Goal: Information Seeking & Learning: Learn about a topic

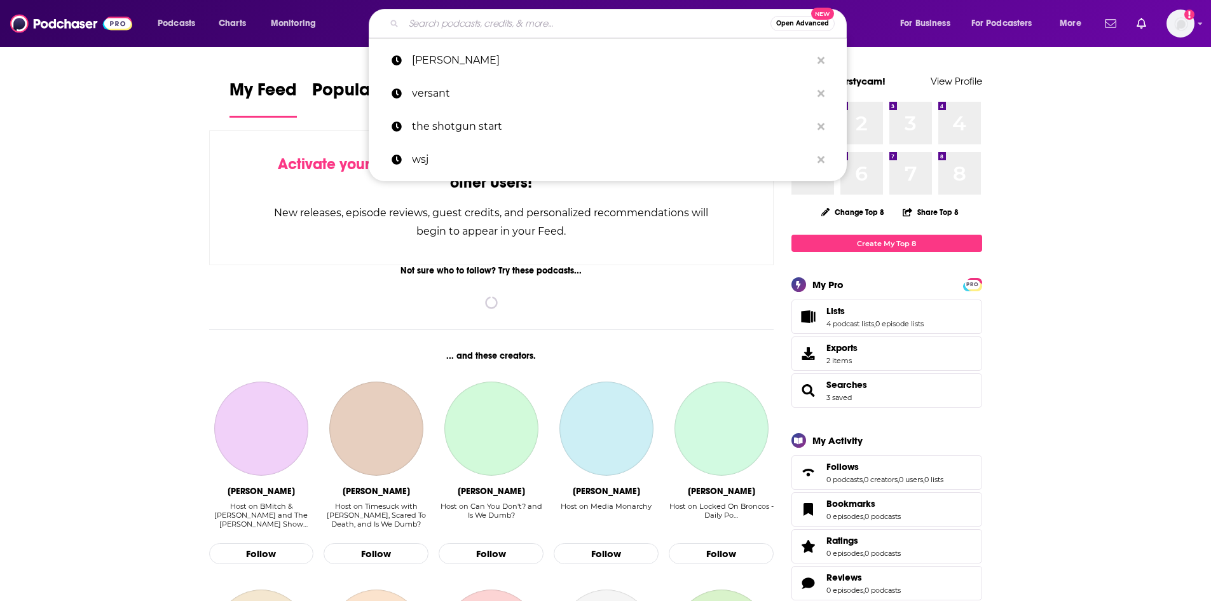
click at [448, 28] on input "Search podcasts, credits, & more..." at bounding box center [587, 23] width 367 height 20
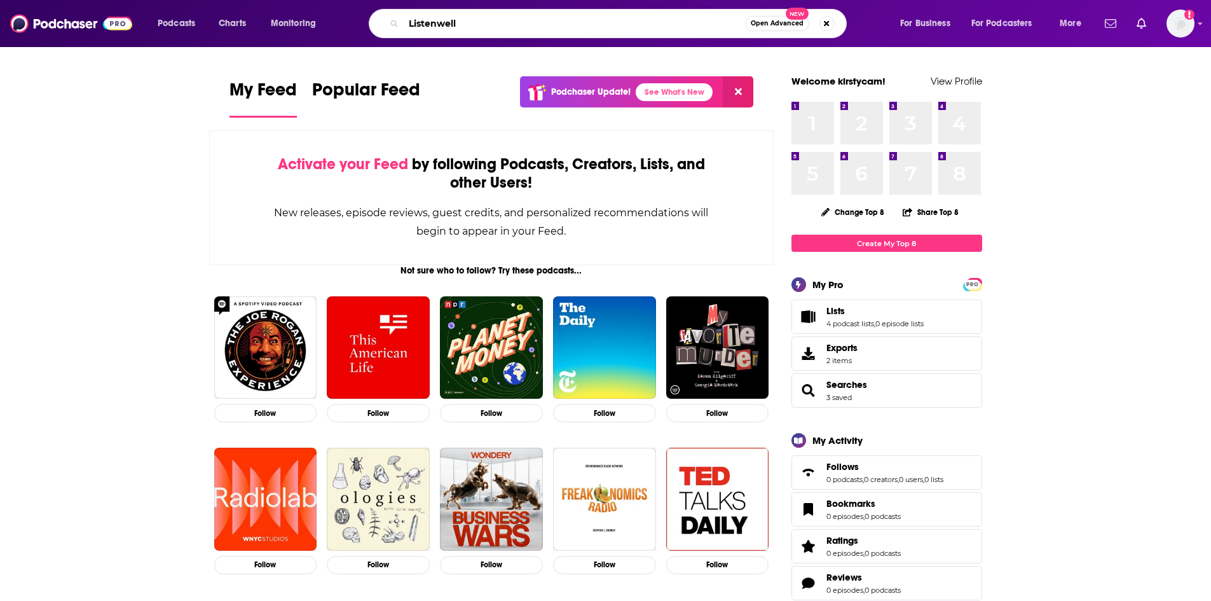
type input "Listenwell"
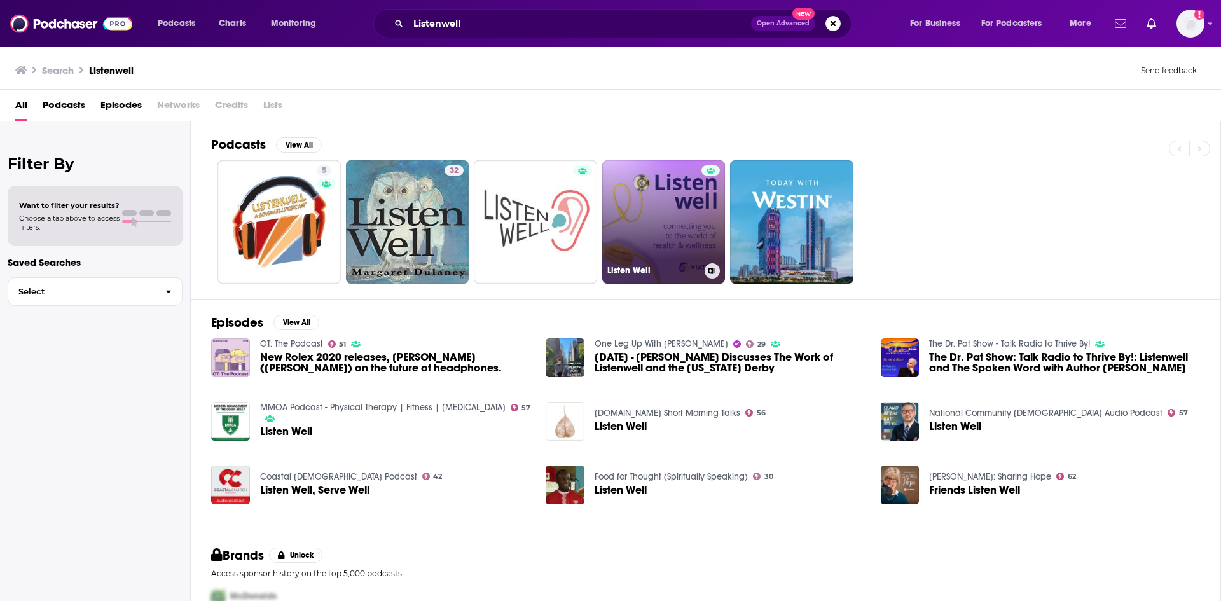
click at [673, 182] on link "Listen Well" at bounding box center [663, 221] width 123 height 123
